Goal: Task Accomplishment & Management: Complete application form

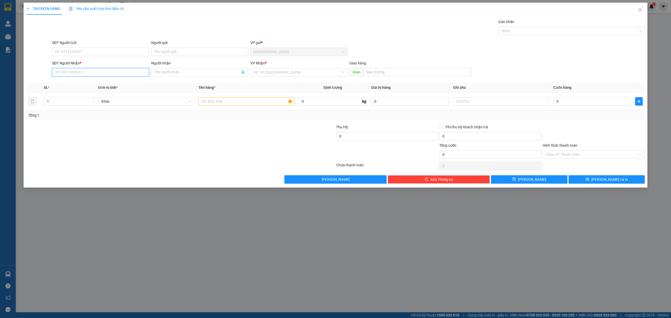
click at [113, 76] on input "SĐT Người Nhận *" at bounding box center [100, 72] width 97 height 8
type input "0979476487"
click at [102, 85] on div "0979476487 - [PERSON_NAME]" at bounding box center [100, 83] width 91 height 6
type input "[PERSON_NAME]"
type input "0979476487"
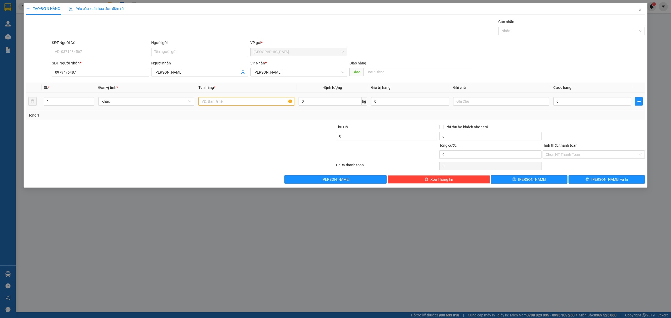
click at [226, 103] on input "text" at bounding box center [246, 101] width 96 height 8
type input "1 thùng nhỏ"
click at [614, 97] on div "0" at bounding box center [592, 101] width 78 height 10
click at [603, 104] on input "0" at bounding box center [592, 101] width 78 height 8
type input "5"
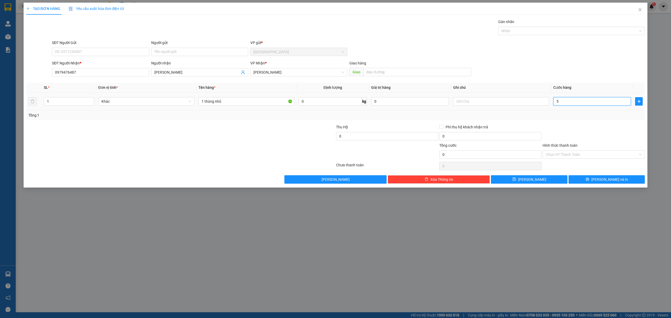
type input "5"
type input "50"
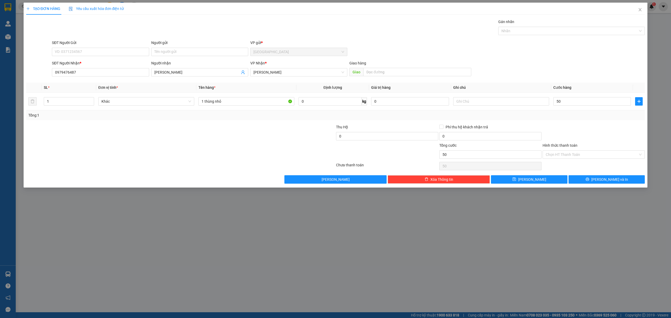
type input "50.000"
click at [607, 124] on div "Transit Pickup Surcharge Ids Transit Deliver Surcharge Ids Transit Deliver Surc…" at bounding box center [335, 101] width 619 height 165
click at [589, 182] on span "printer" at bounding box center [587, 179] width 4 height 4
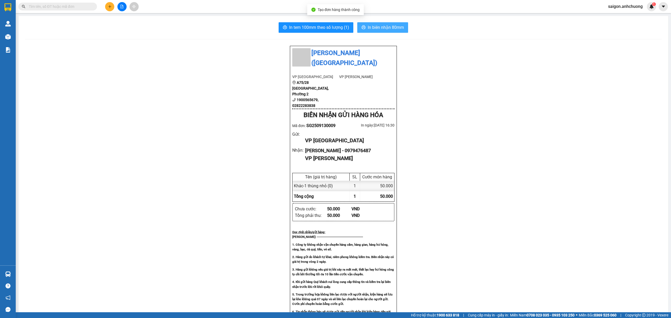
click at [374, 27] on span "In biên nhận 80mm" at bounding box center [386, 27] width 36 height 7
click at [324, 26] on span "In tem 100mm theo số lượng (1)" at bounding box center [319, 27] width 60 height 7
click at [107, 8] on button at bounding box center [109, 6] width 9 height 9
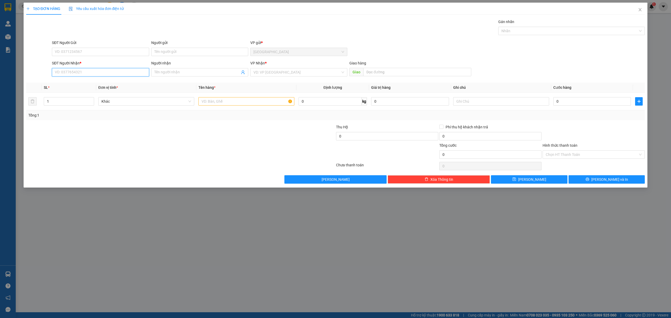
click at [104, 70] on input "SĐT Người Nhận *" at bounding box center [100, 72] width 97 height 8
click at [91, 73] on input "SĐT Người Nhận *" at bounding box center [100, 72] width 97 height 8
type input "0983450929"
click at [89, 87] on div "0983450929 - [PERSON_NAME]" at bounding box center [100, 83] width 97 height 8
type input "[PERSON_NAME]"
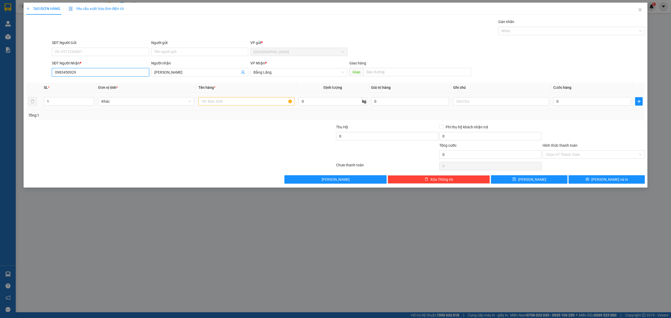
type input "0983450929"
click at [229, 102] on input "text" at bounding box center [246, 101] width 96 height 8
click at [236, 106] on input "text" at bounding box center [246, 101] width 96 height 8
type input "1 bọc đen"
click at [573, 102] on input "0" at bounding box center [592, 101] width 78 height 8
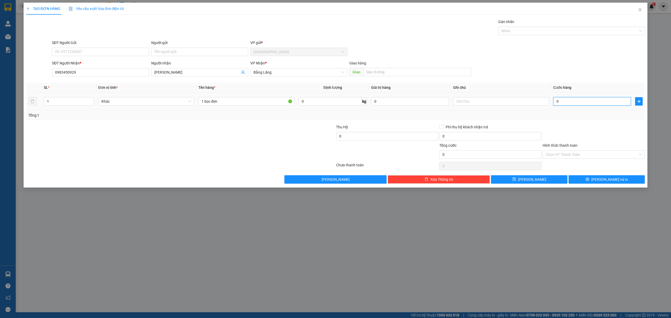
type input "5"
type input "50"
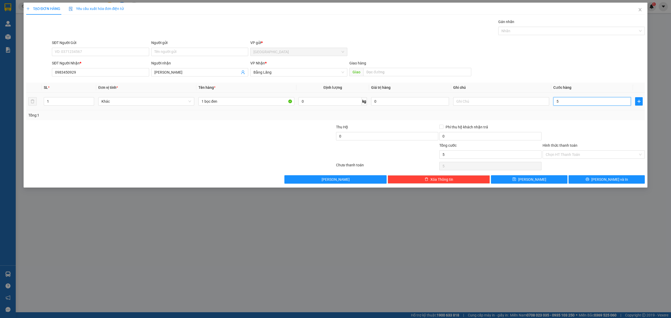
type input "50"
type input "50.000"
click at [576, 129] on div at bounding box center [593, 133] width 103 height 18
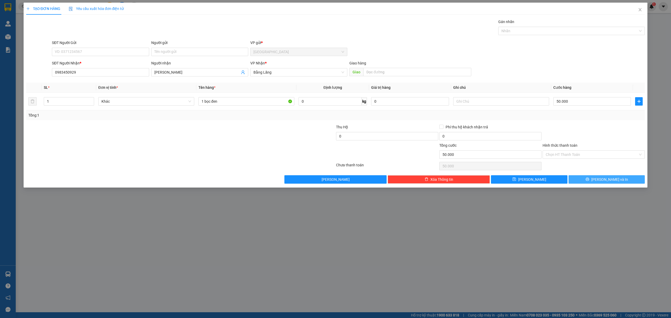
click at [597, 178] on button "[PERSON_NAME] và In" at bounding box center [606, 179] width 76 height 8
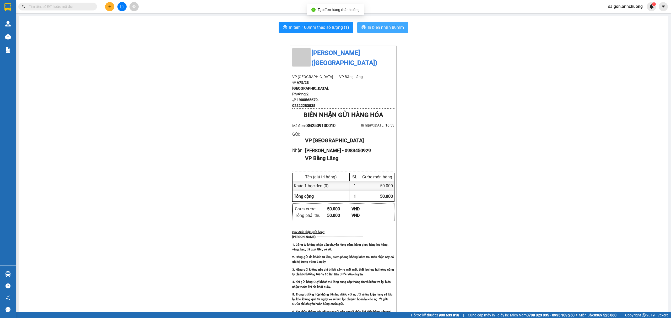
click at [381, 24] on button "In biên nhận 80mm" at bounding box center [382, 27] width 51 height 10
click at [333, 23] on button "In tem 100mm theo số lượng (1)" at bounding box center [315, 27] width 75 height 10
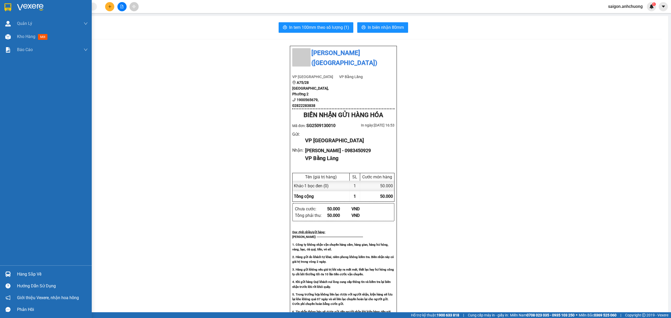
click at [8, 5] on img at bounding box center [7, 7] width 7 height 8
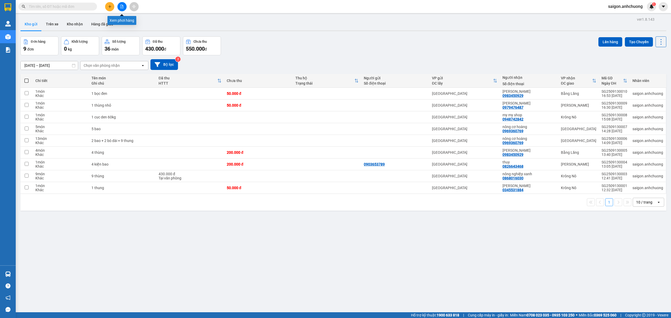
click at [122, 8] on button at bounding box center [121, 6] width 9 height 9
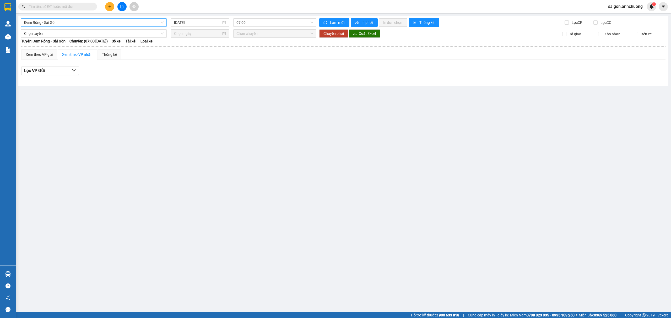
click at [109, 23] on span "Đam Rông - Sài Gòn" at bounding box center [93, 23] width 139 height 8
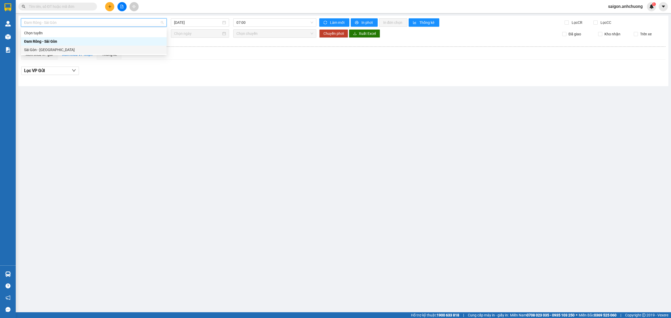
click at [64, 48] on div "Sài Gòn - [GEOGRAPHIC_DATA]" at bounding box center [93, 50] width 139 height 6
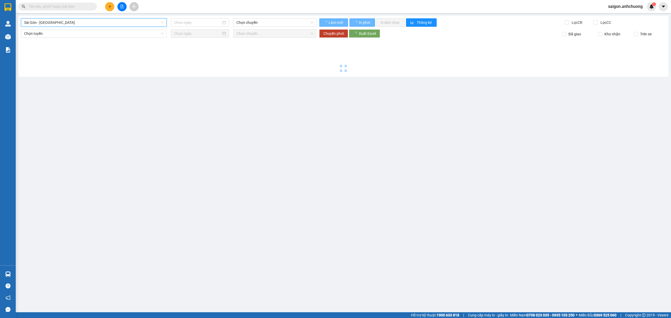
type input "[DATE]"
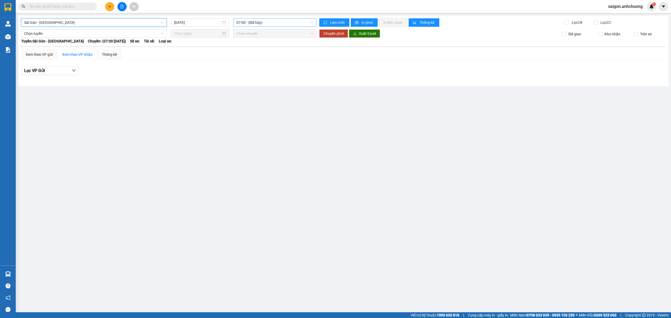
click at [263, 22] on span "07:00 - (Đã hủy)" at bounding box center [274, 23] width 77 height 8
click at [248, 49] on div "07:01 (TC) - 50H-29.456" at bounding box center [256, 50] width 41 height 6
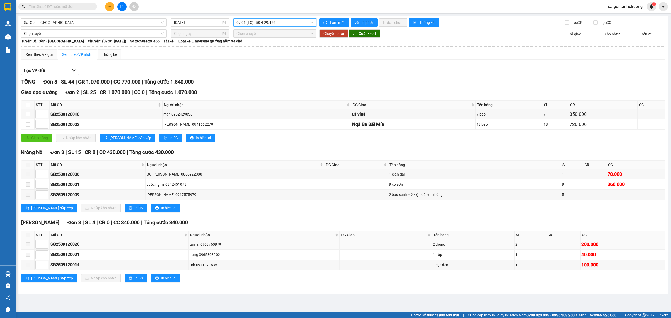
click at [212, 247] on div "tâm sĩ 0963760979" at bounding box center [263, 245] width 149 height 6
click at [39, 55] on div "Xem theo VP gửi" at bounding box center [39, 55] width 27 height 6
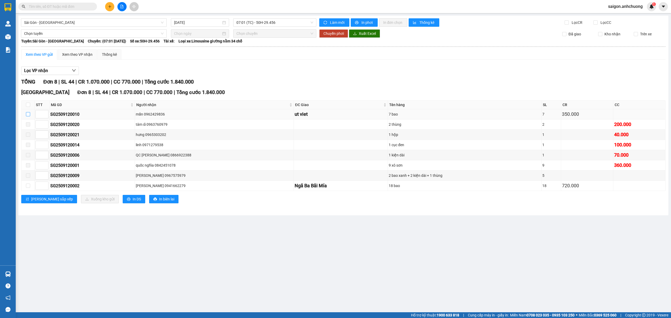
click at [28, 114] on input "checkbox" at bounding box center [28, 114] width 4 height 4
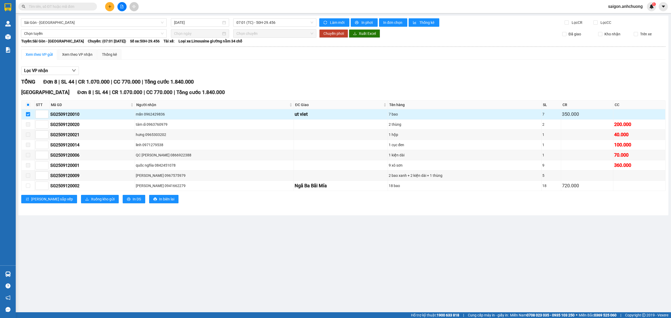
click at [28, 114] on input "checkbox" at bounding box center [28, 114] width 4 height 4
checkbox input "false"
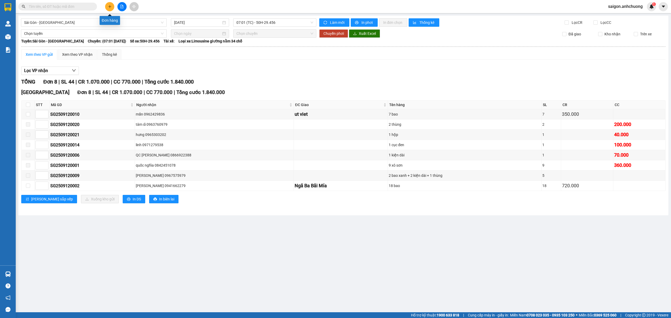
click at [106, 6] on button at bounding box center [109, 6] width 9 height 9
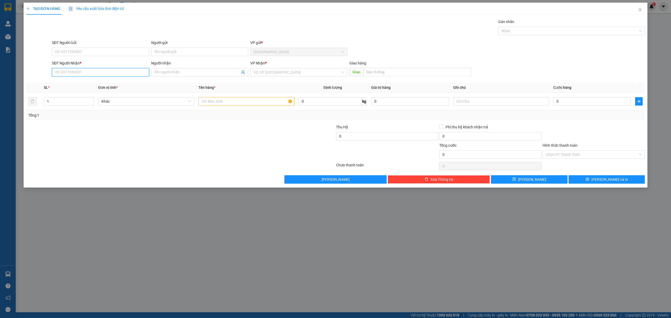
click at [90, 73] on input "SĐT Người Nhận *" at bounding box center [100, 72] width 97 height 8
type input "0962045679"
click at [168, 72] on input "Người nhận" at bounding box center [196, 72] width 85 height 6
type input "SĨ"
click at [291, 74] on input "search" at bounding box center [296, 72] width 87 height 8
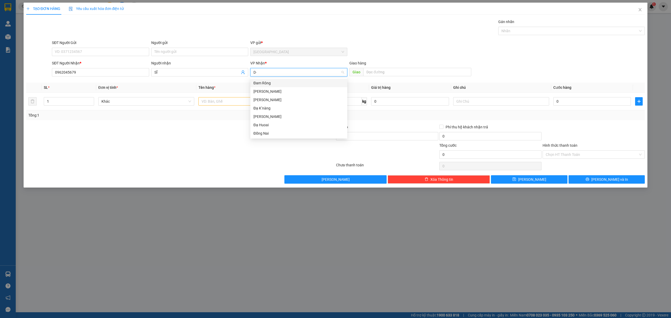
type input "D"
type input "[PERSON_NAME]"
click at [274, 80] on div "[PERSON_NAME]" at bounding box center [298, 83] width 91 height 6
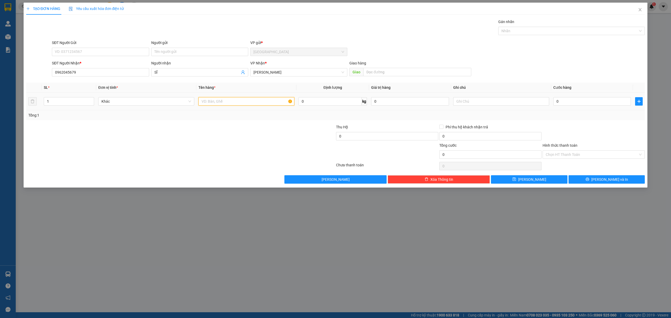
click at [232, 100] on input "text" at bounding box center [246, 101] width 96 height 8
type input "1 lồng chim"
click at [577, 104] on input "0" at bounding box center [592, 101] width 78 height 8
type input "1"
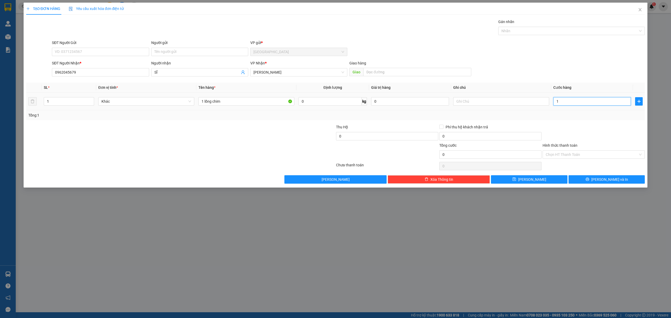
type input "1"
type input "10"
type input "100"
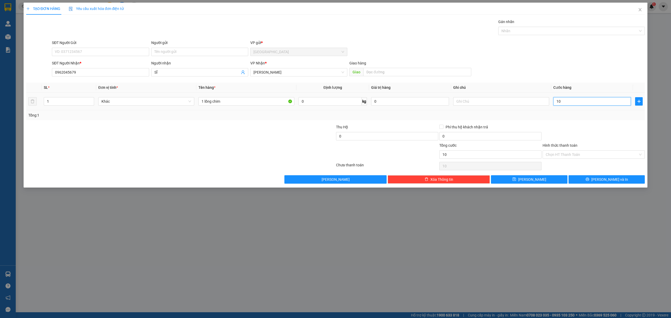
type input "100"
type input "100.000"
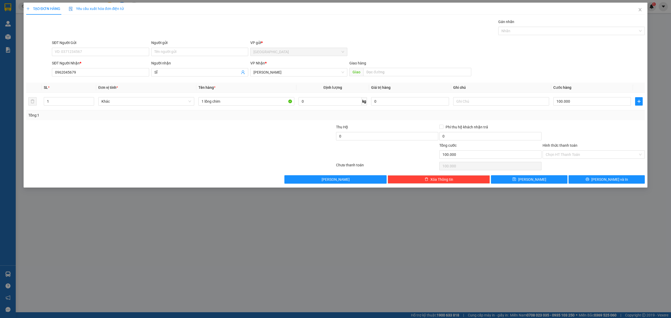
click at [552, 131] on div at bounding box center [593, 133] width 103 height 18
click at [605, 182] on span "[PERSON_NAME] và In" at bounding box center [609, 180] width 37 height 6
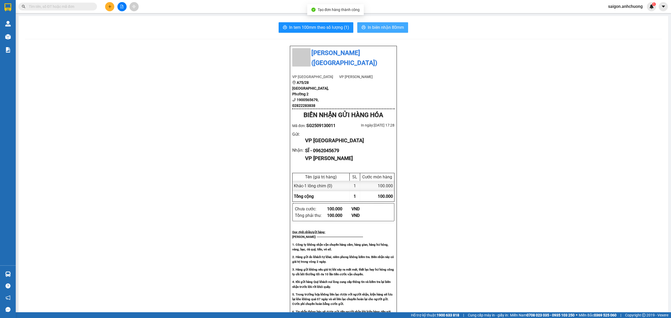
click at [378, 28] on span "In biên nhận 80mm" at bounding box center [386, 27] width 36 height 7
click at [309, 28] on span "In tem 100mm theo số lượng (1)" at bounding box center [319, 27] width 60 height 7
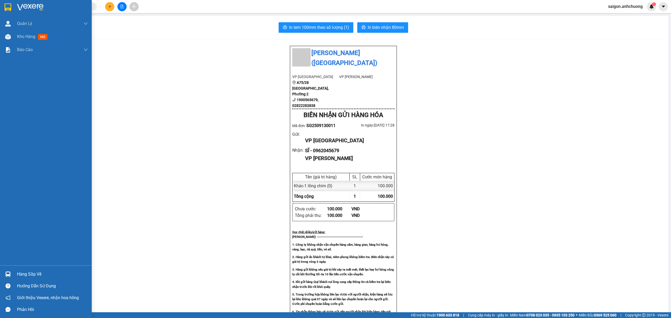
click at [16, 2] on div at bounding box center [46, 8] width 92 height 17
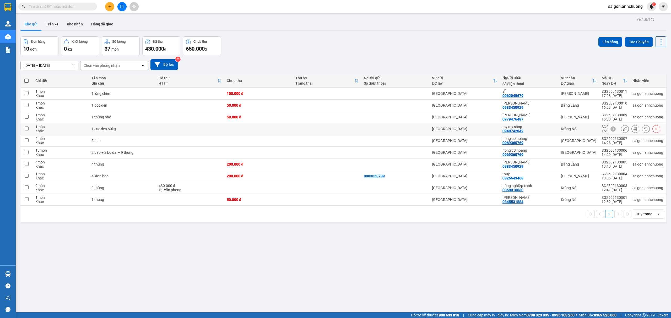
click at [535, 128] on div "my my shop" at bounding box center [528, 127] width 53 height 4
checkbox input "true"
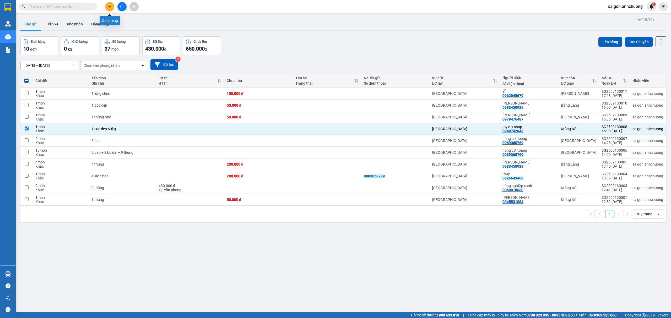
click at [107, 10] on button at bounding box center [109, 6] width 9 height 9
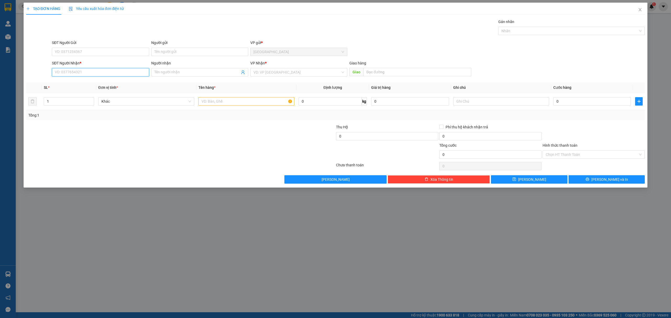
click at [113, 74] on input "SĐT Người Nhận *" at bounding box center [100, 72] width 97 height 8
click at [97, 76] on input "0359516651" at bounding box center [100, 72] width 97 height 8
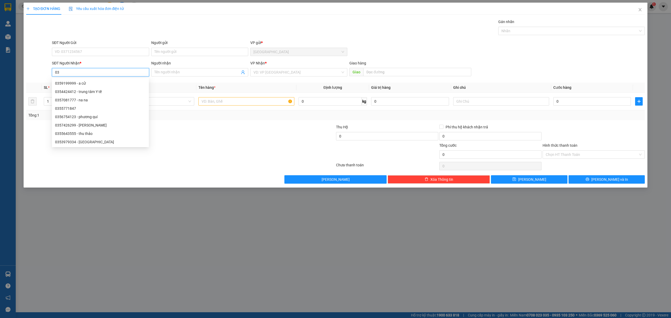
type input "0"
click at [638, 10] on icon "close" at bounding box center [640, 10] width 4 height 4
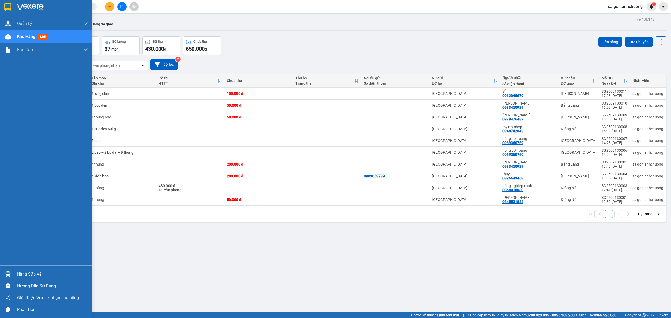
click at [19, 4] on img at bounding box center [30, 7] width 26 height 8
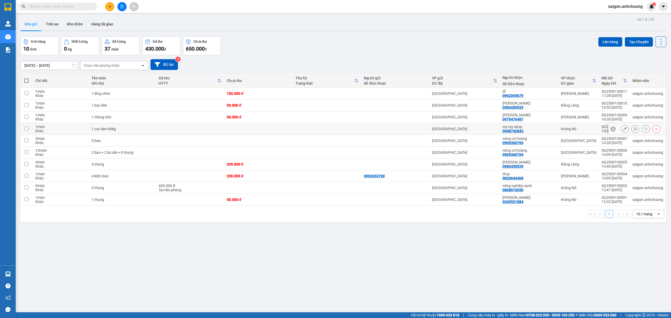
click at [534, 129] on div "my my shop" at bounding box center [528, 127] width 53 height 4
checkbox input "true"
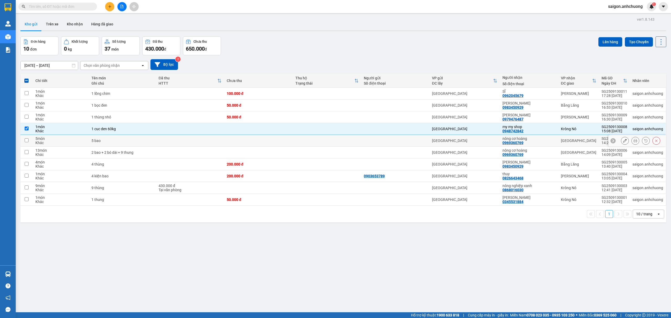
click at [541, 139] on div "nông cơ hoàng" at bounding box center [528, 138] width 53 height 4
checkbox input "true"
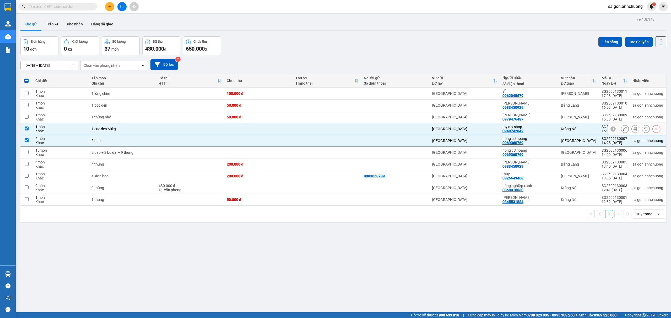
click at [528, 130] on div "my my shop 0948742842" at bounding box center [528, 129] width 53 height 8
checkbox input "false"
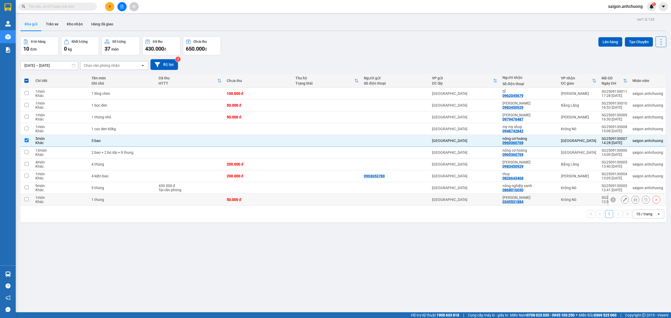
click at [555, 196] on td "[PERSON_NAME] dân 0345531884" at bounding box center [529, 200] width 58 height 12
checkbox input "true"
